Goal: Communication & Community: Answer question/provide support

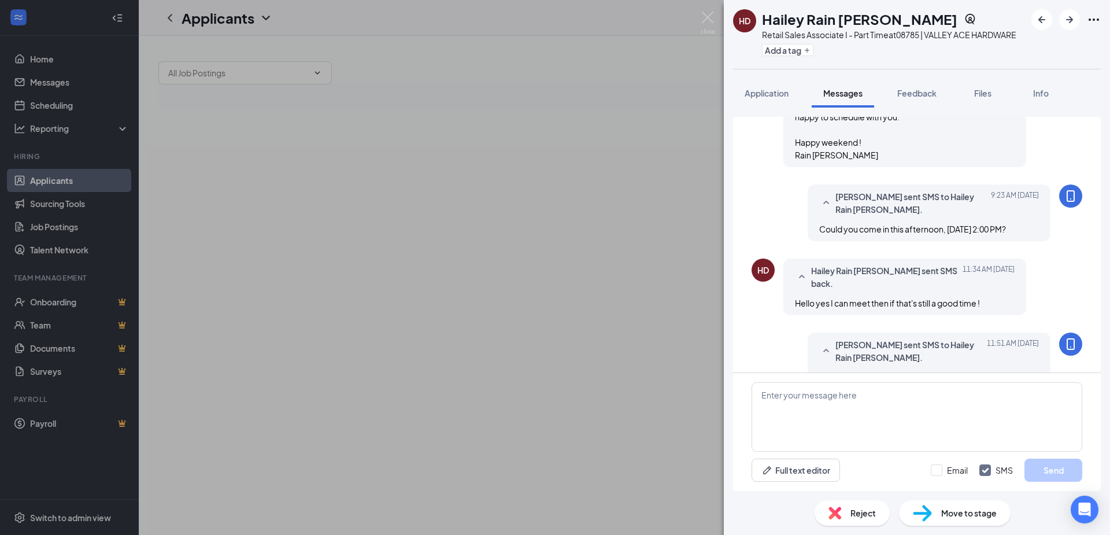
scroll to position [635, 0]
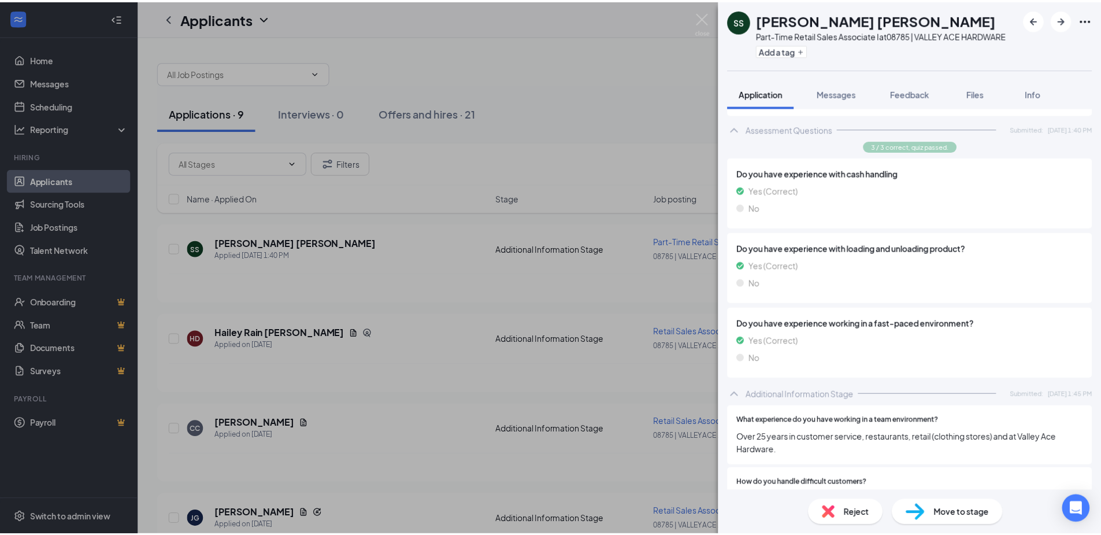
scroll to position [1446, 0]
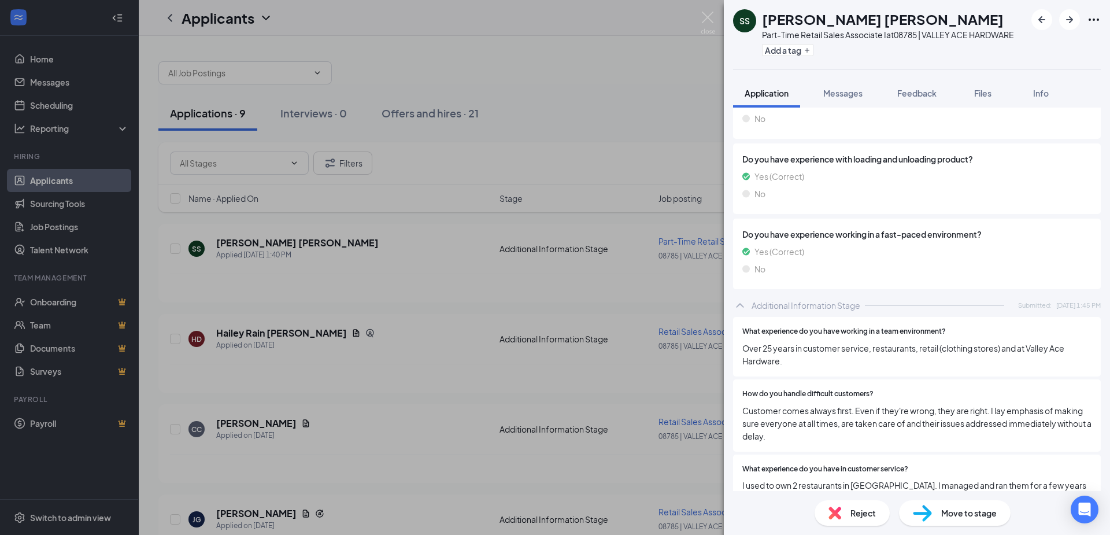
click at [639, 124] on div "SS [PERSON_NAME] [PERSON_NAME] Part-Time Retail Sales Associate I at 08785 | VA…" at bounding box center [555, 267] width 1110 height 535
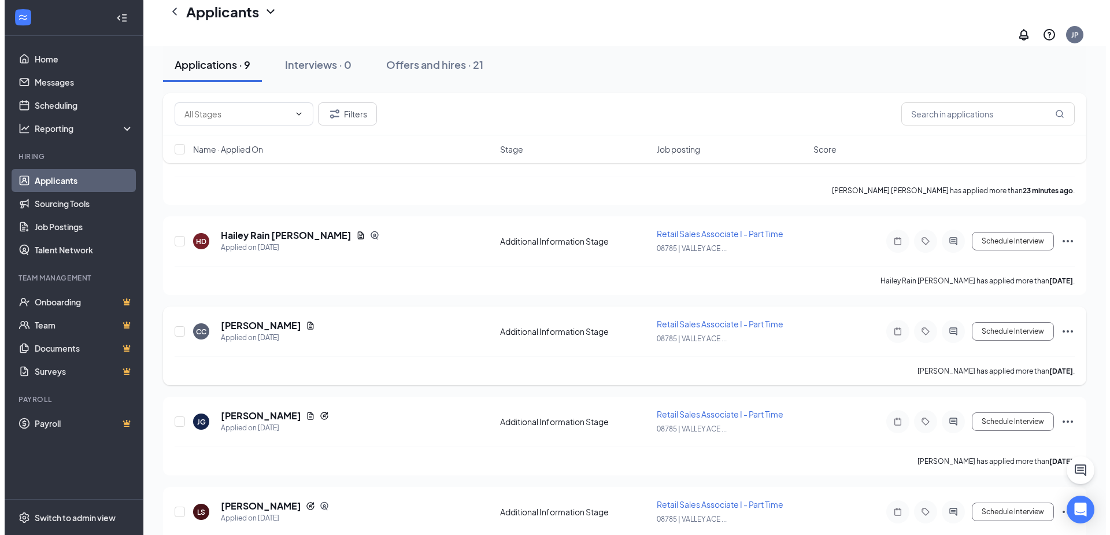
scroll to position [116, 0]
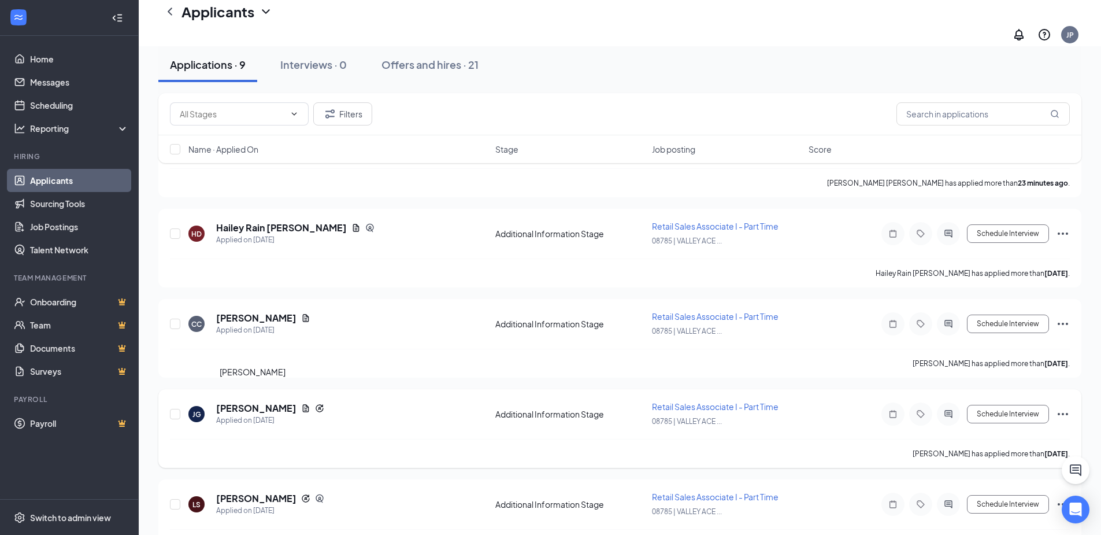
click at [261, 402] on h5 "[PERSON_NAME]" at bounding box center [256, 408] width 80 height 13
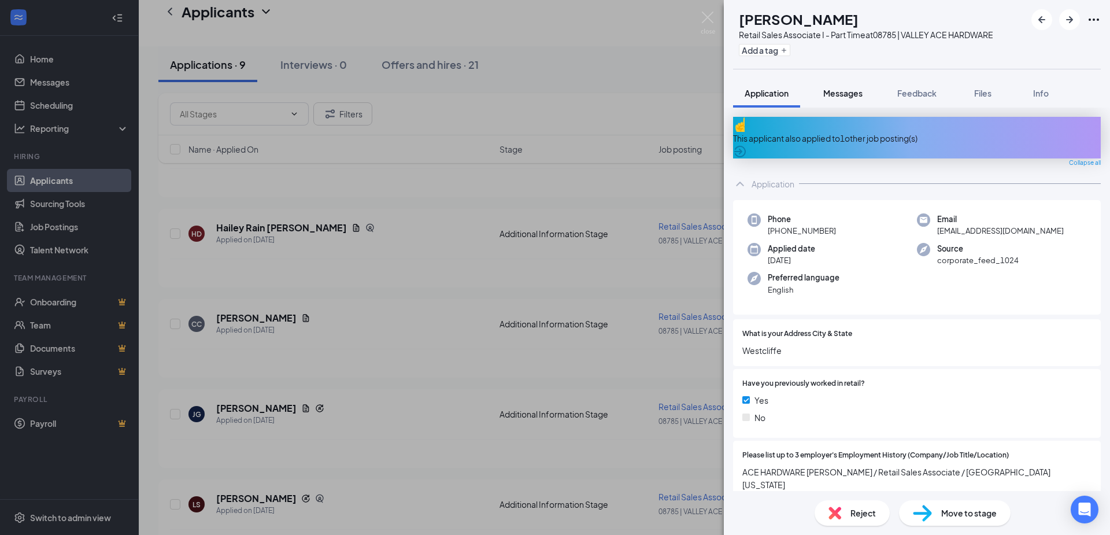
click at [849, 95] on span "Messages" at bounding box center [842, 93] width 39 height 10
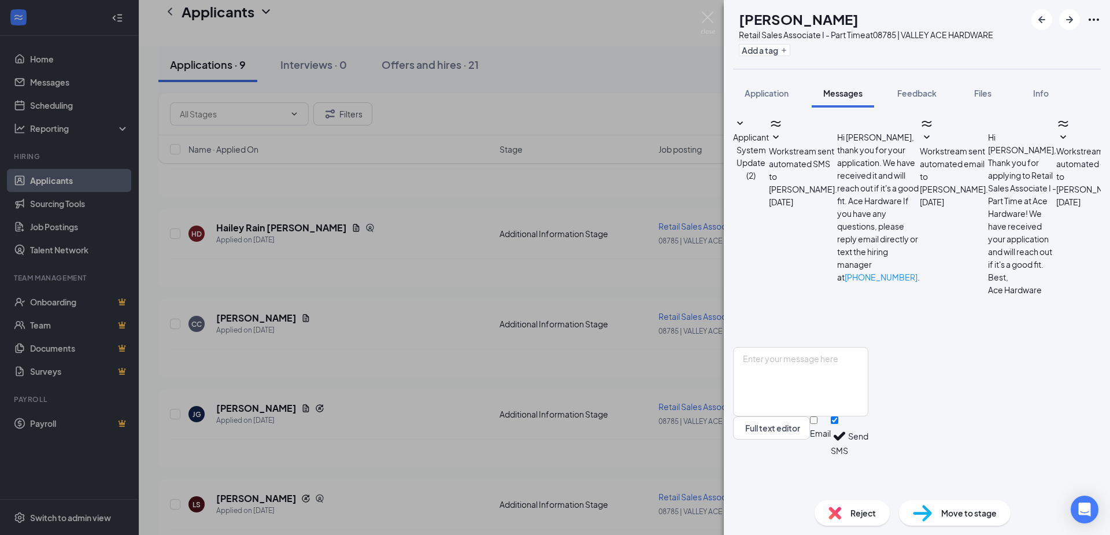
scroll to position [117, 0]
click at [779, 91] on span "Application" at bounding box center [767, 93] width 44 height 10
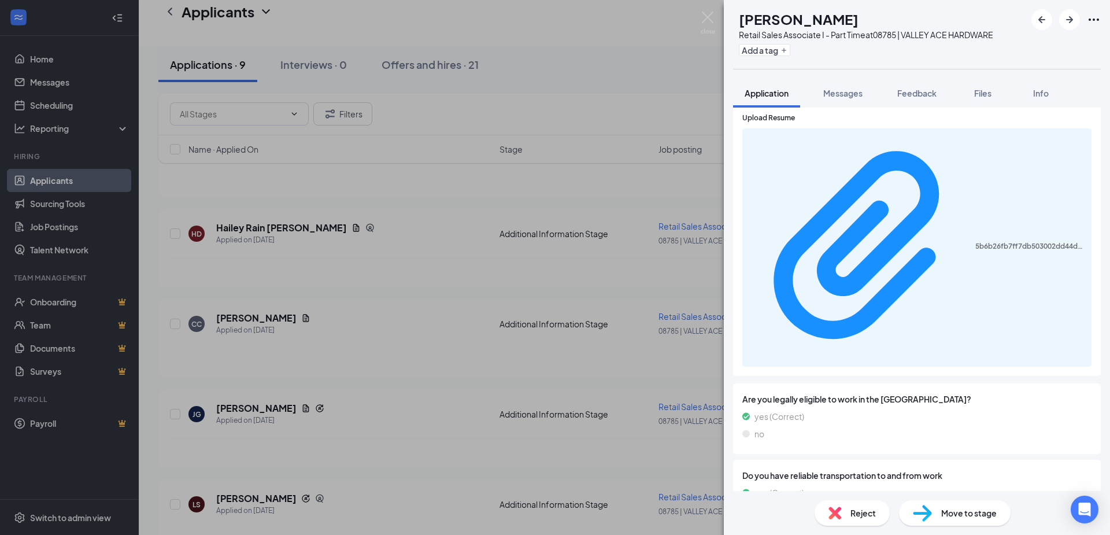
scroll to position [636, 0]
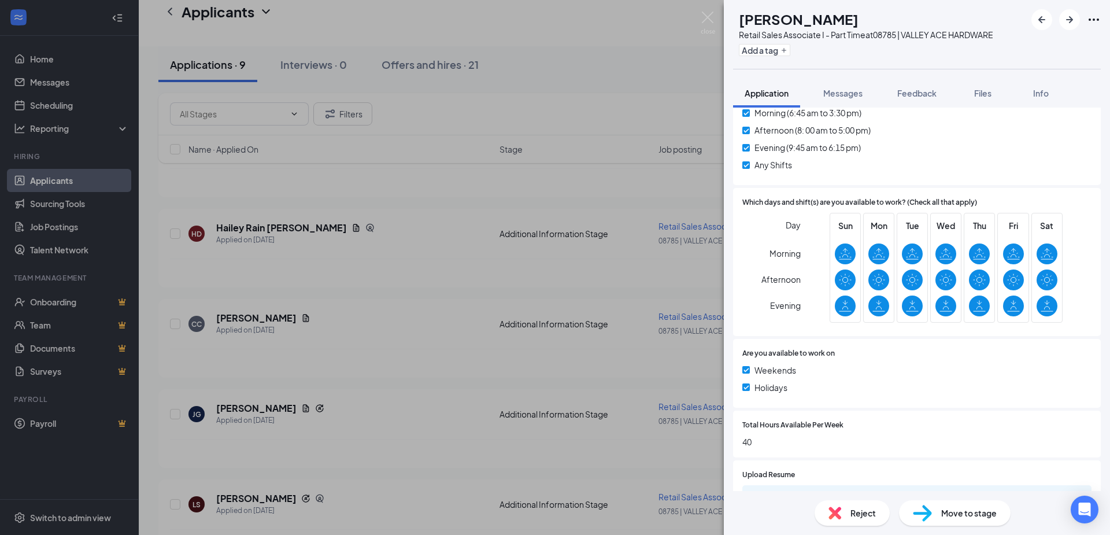
click at [853, 90] on span "Messages" at bounding box center [842, 93] width 39 height 10
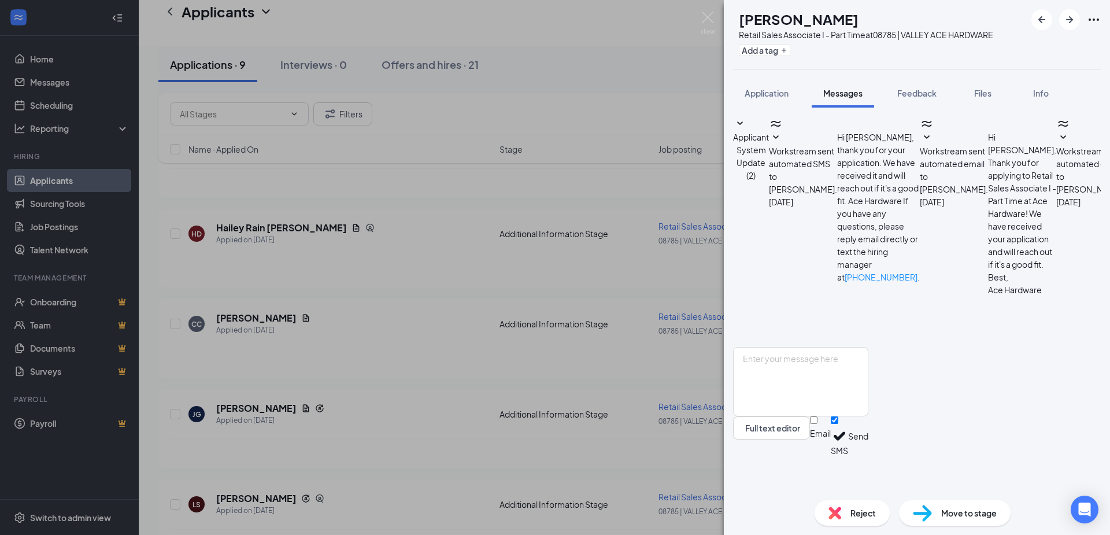
scroll to position [117, 0]
click at [868, 412] on textarea at bounding box center [800, 381] width 135 height 69
paste textarea "I hope this message finds you well. I wanted to follow up regarding your applic…"
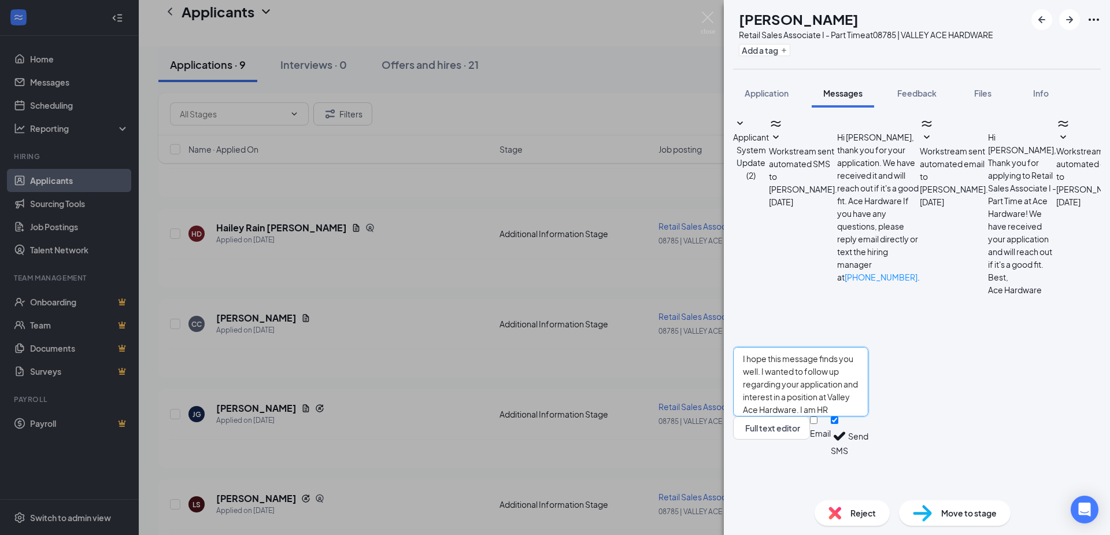
click at [759, 393] on textarea "I hope this message finds you well. I wanted to follow up regarding your applic…" at bounding box center [800, 381] width 135 height 69
click at [774, 393] on textarea "I hope this message finds you well. I wanted to follow up regarding your applic…" at bounding box center [800, 381] width 135 height 69
type textarea "Hi [PERSON_NAME], I hope this message finds you well. I wanted to follow up reg…"
click at [868, 456] on button "Send" at bounding box center [858, 436] width 20 height 40
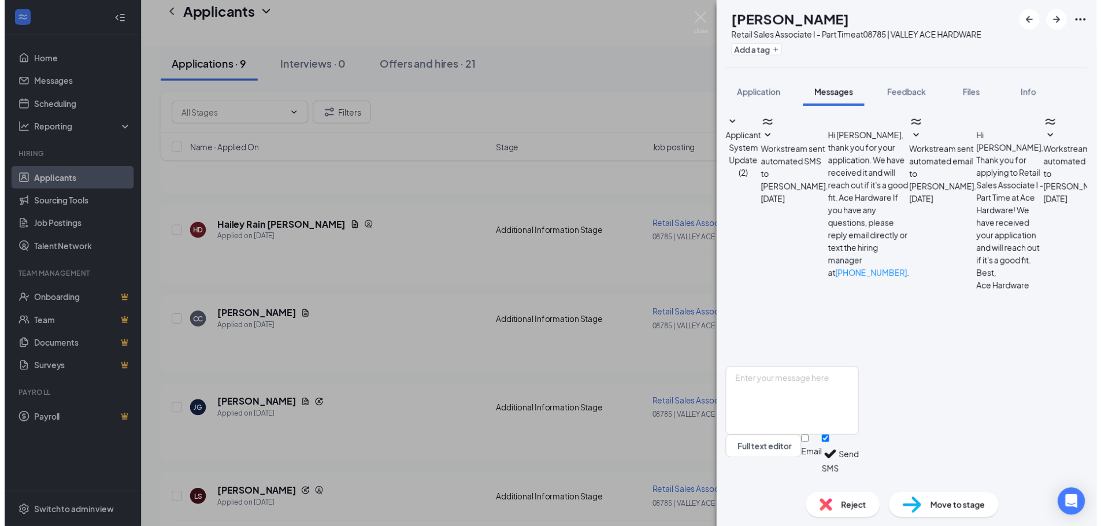
scroll to position [383, 0]
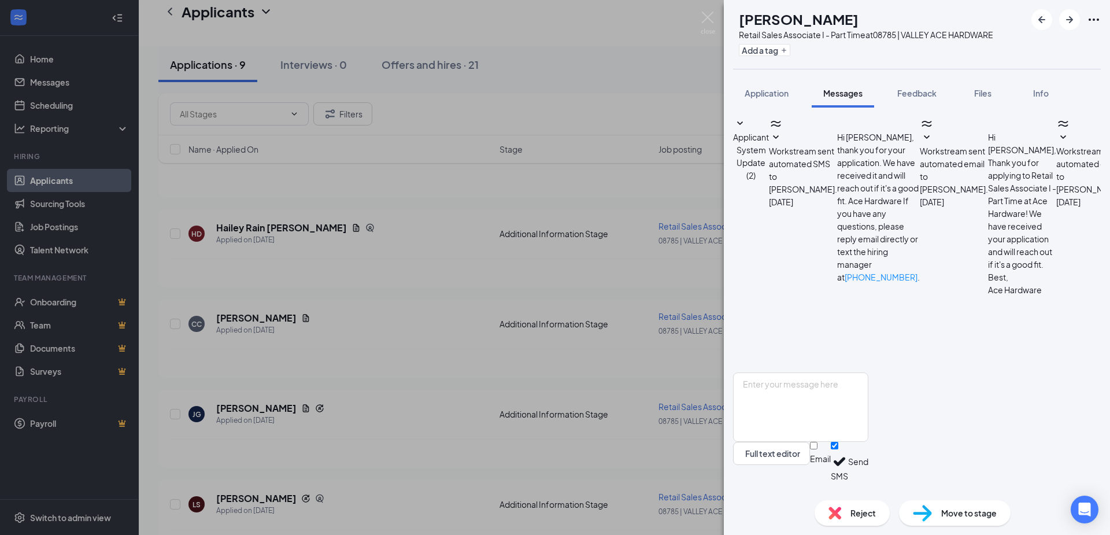
click at [625, 119] on div "[PERSON_NAME] Retail Sales Associate I - Part Time at 08785 | VALLEY ACE HARDWA…" at bounding box center [555, 267] width 1110 height 535
